Goal: Information Seeking & Learning: Learn about a topic

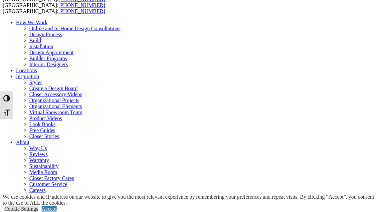
scroll to position [25, 0]
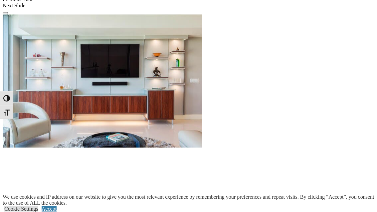
scroll to position [595, 0]
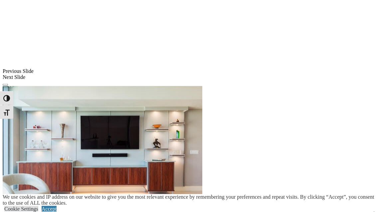
scroll to position [521, 0]
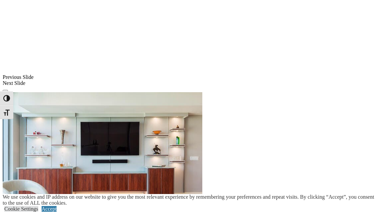
scroll to position [498, 0]
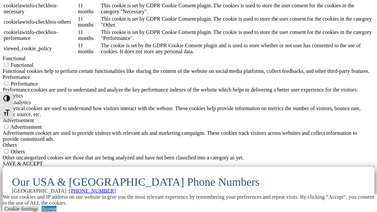
scroll to position [7511, 0]
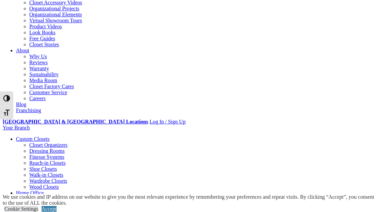
scroll to position [116, 0]
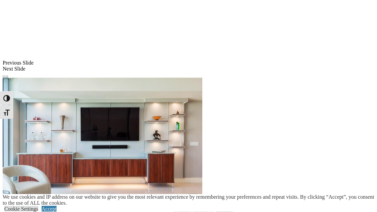
scroll to position [549, 0]
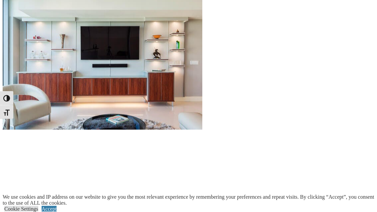
scroll to position [630, 0]
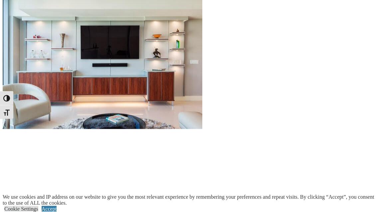
click at [57, 212] on link "Accept" at bounding box center [49, 209] width 15 height 6
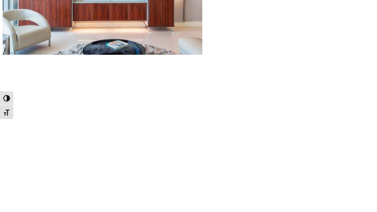
scroll to position [704, 0]
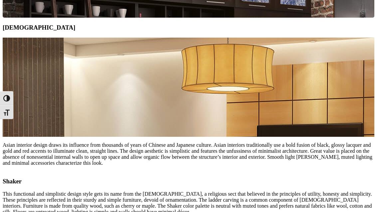
scroll to position [1952, 0]
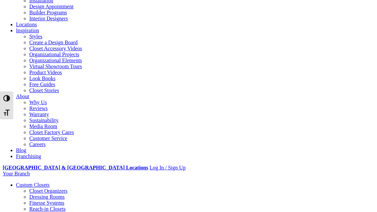
scroll to position [70, 0]
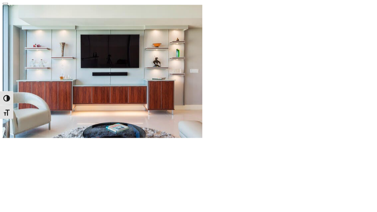
scroll to position [621, 0]
